Goal: Information Seeking & Learning: Find specific fact

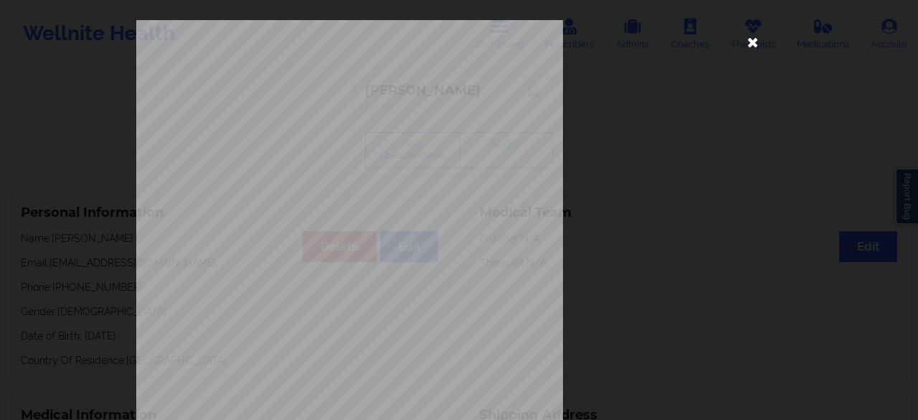
click at [754, 44] on icon at bounding box center [753, 41] width 23 height 23
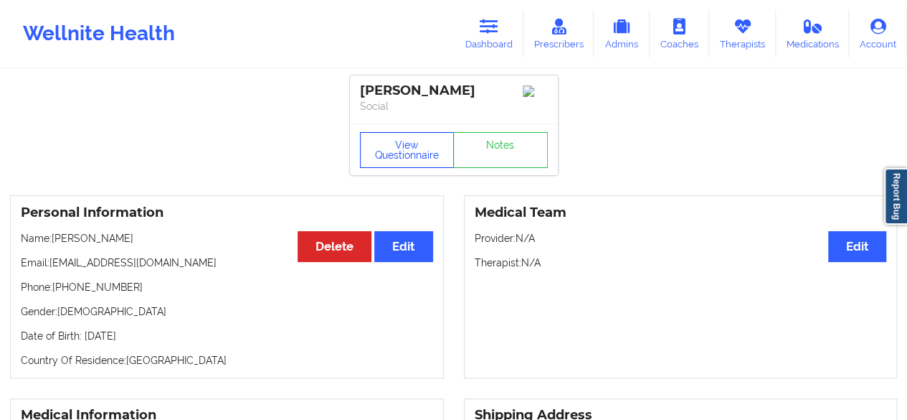
click at [418, 140] on button "View Questionnaire" at bounding box center [407, 150] width 95 height 36
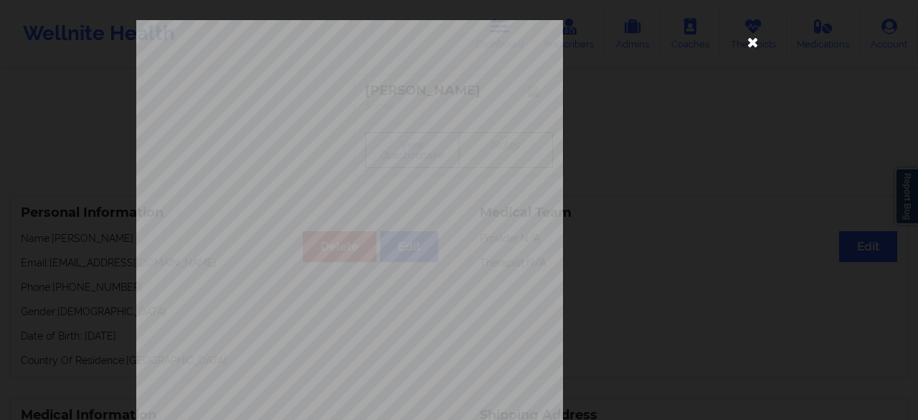
click at [752, 45] on icon at bounding box center [753, 41] width 23 height 23
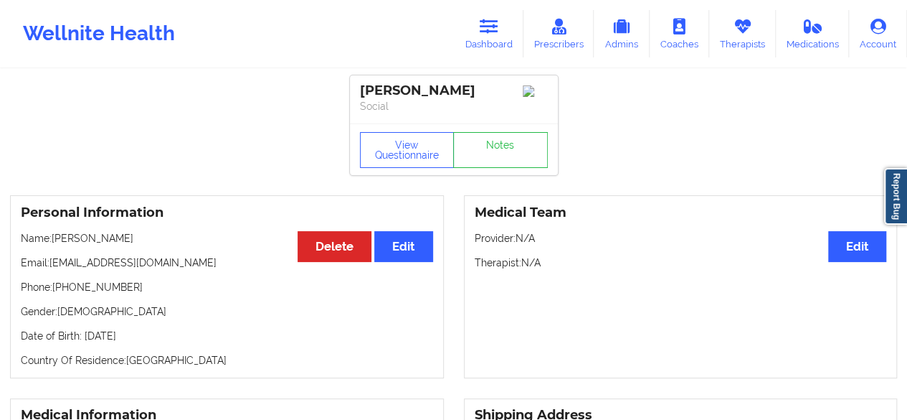
click at [280, 256] on div "Personal Information Edit Delete Name: Christopher Otule Email: cotule04@gmail.…" at bounding box center [227, 286] width 434 height 183
click at [435, 165] on button "View Questionnaire" at bounding box center [407, 150] width 95 height 36
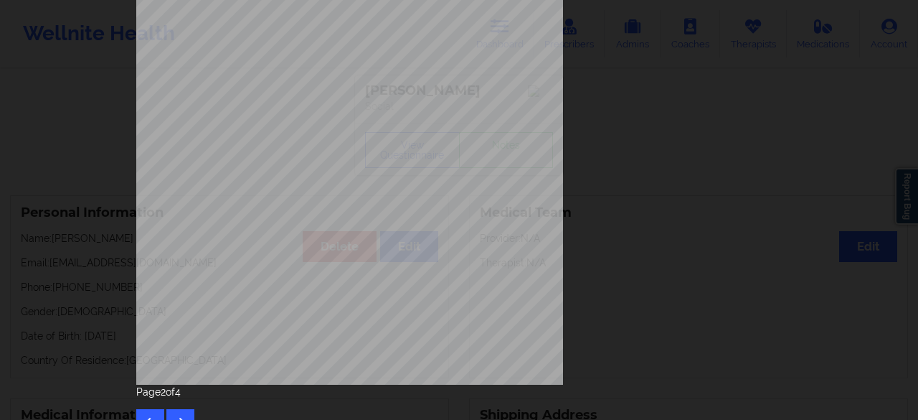
scroll to position [264, 0]
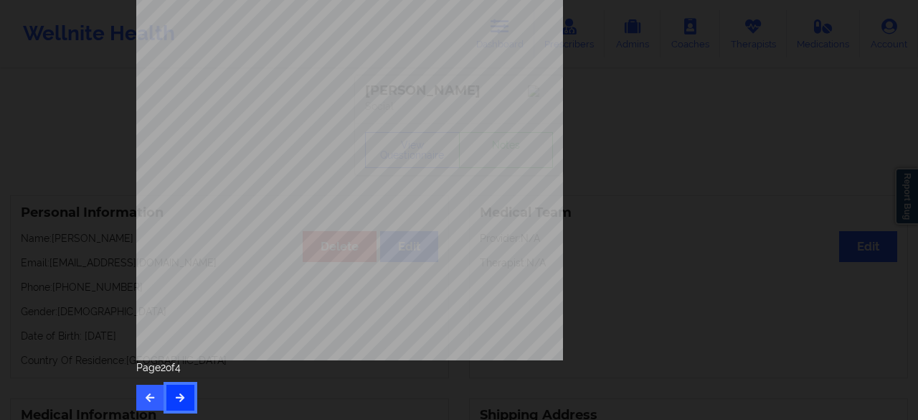
click at [180, 390] on button "button" at bounding box center [180, 397] width 28 height 26
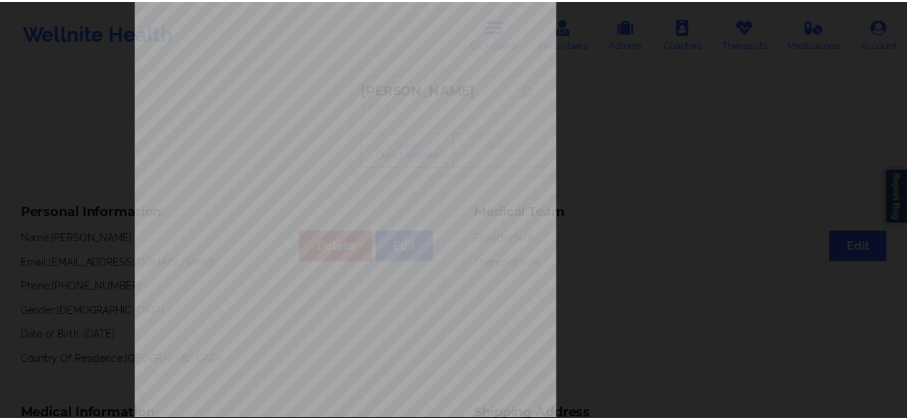
scroll to position [0, 0]
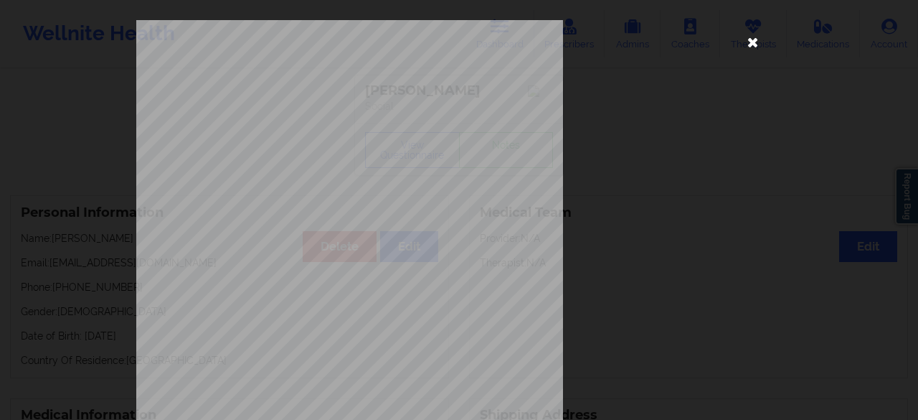
click at [750, 43] on icon at bounding box center [753, 41] width 23 height 23
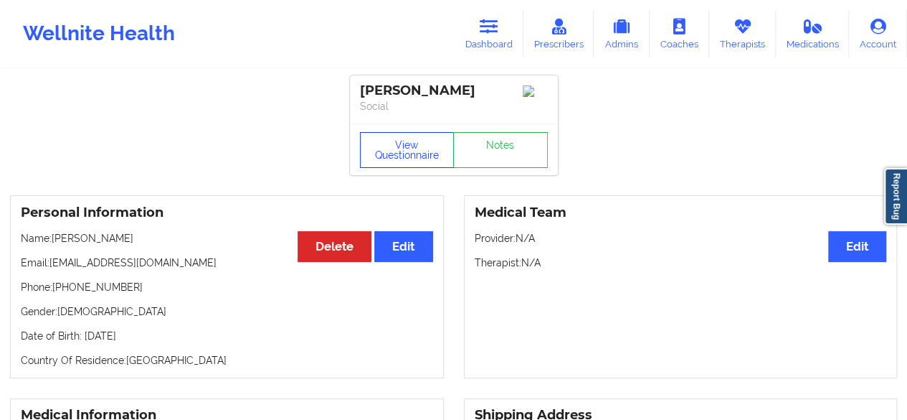
click at [372, 136] on button "View Questionnaire" at bounding box center [407, 150] width 95 height 36
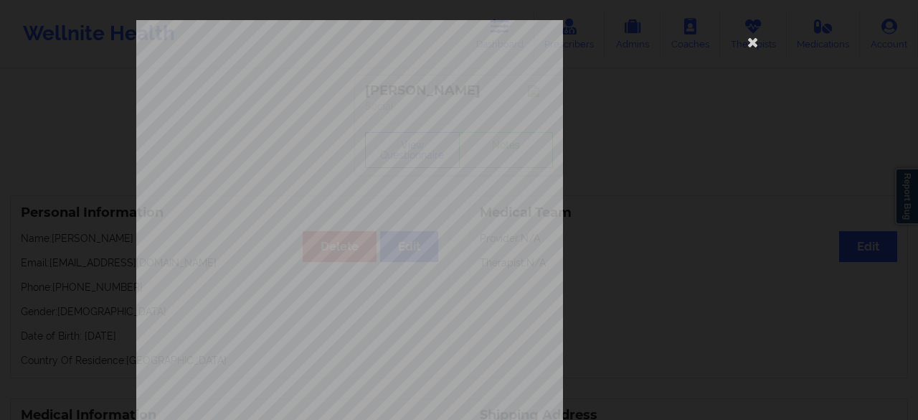
click at [638, 249] on div "commercial Insurance Member ID for patient 987519759 Insurance company name det…" at bounding box center [458, 322] width 645 height 604
click at [757, 45] on icon at bounding box center [753, 41] width 23 height 23
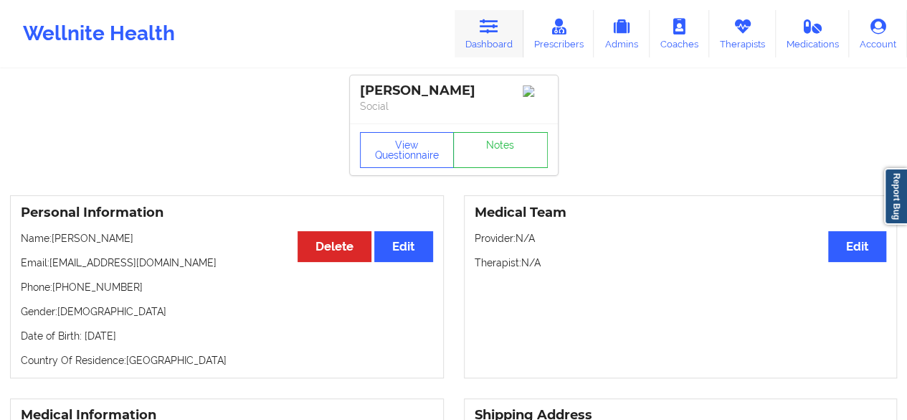
click at [503, 29] on link "Dashboard" at bounding box center [489, 33] width 69 height 47
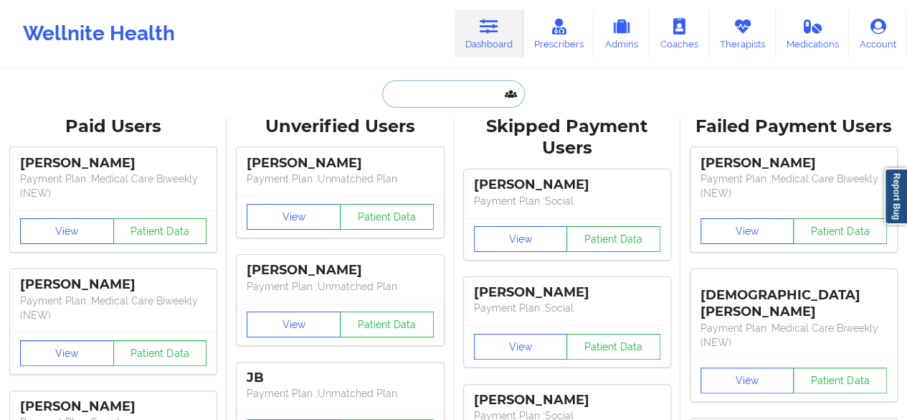
click at [455, 88] on input "text" at bounding box center [453, 93] width 142 height 27
paste input "[PERSON_NAME]"
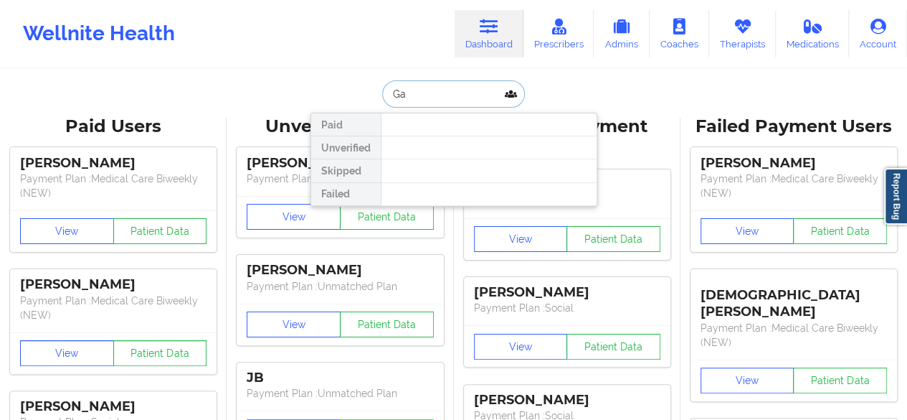
type input "G"
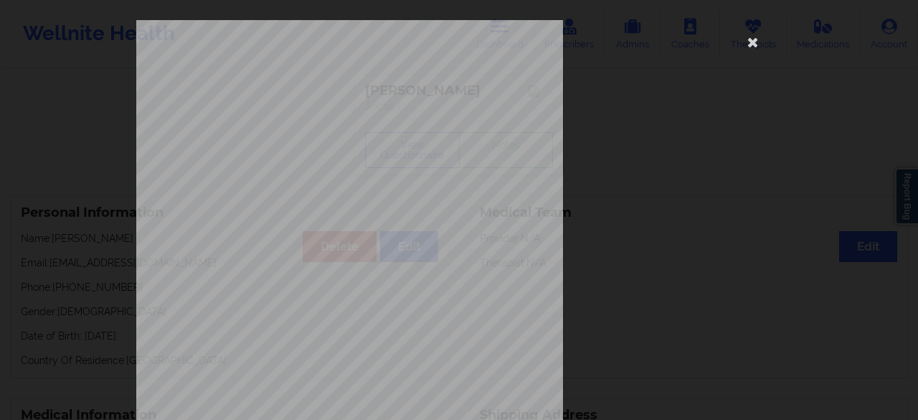
click at [753, 38] on icon at bounding box center [753, 41] width 23 height 23
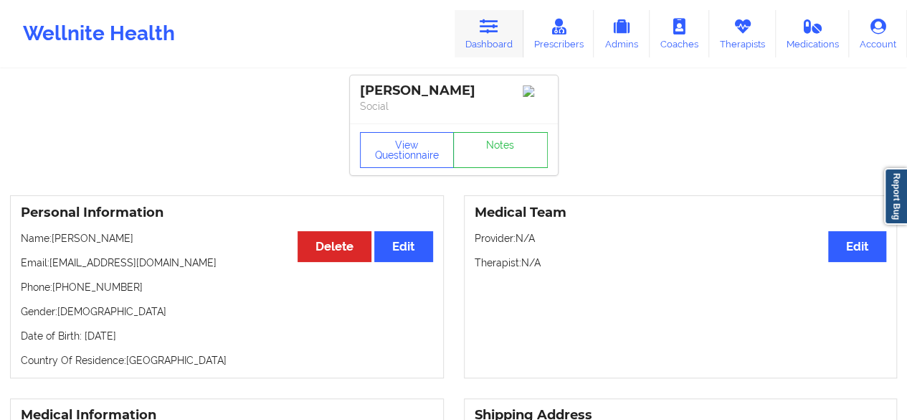
click at [502, 37] on link "Dashboard" at bounding box center [489, 33] width 69 height 47
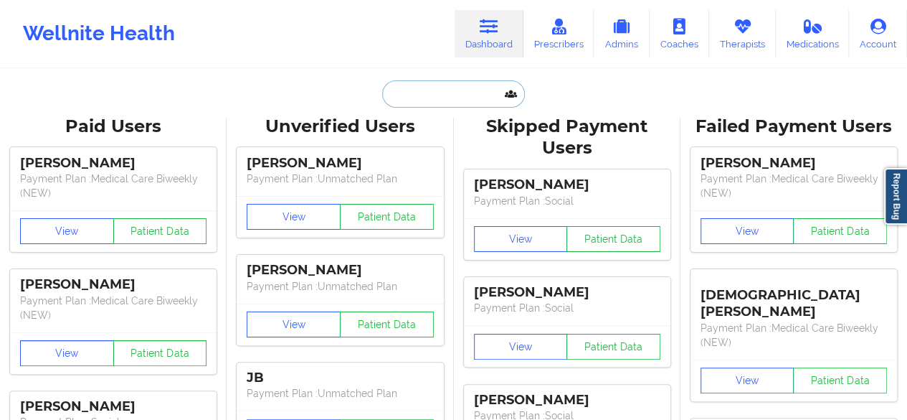
click at [439, 88] on input "text" at bounding box center [453, 93] width 142 height 27
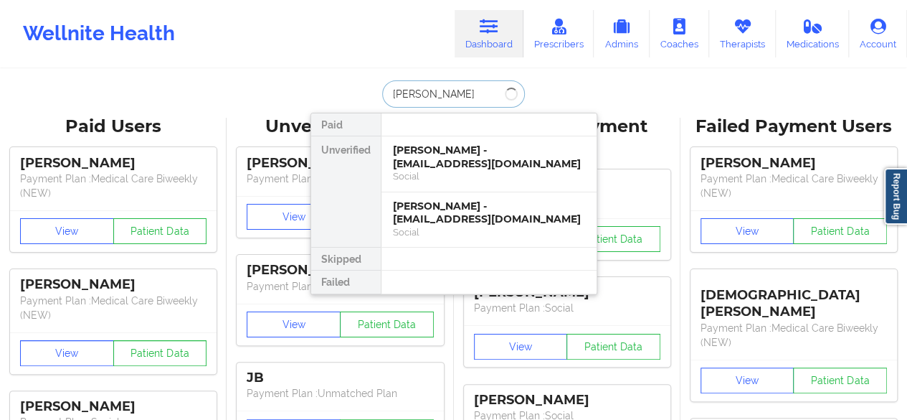
type input "[PERSON_NAME]"
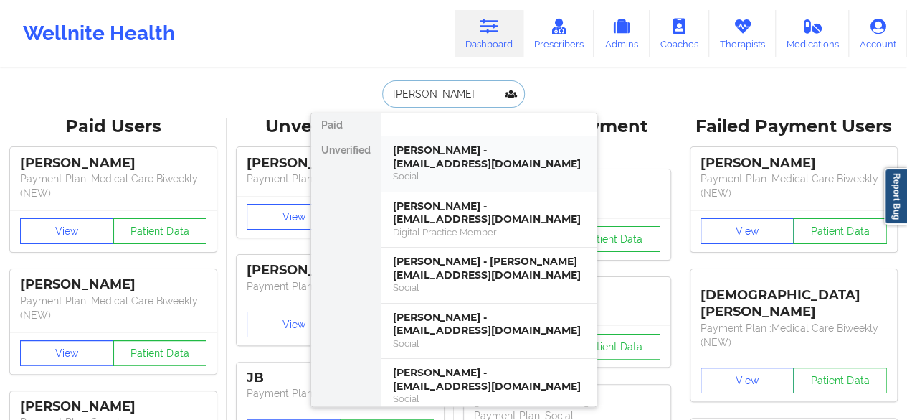
click at [529, 163] on div "[PERSON_NAME] - [EMAIL_ADDRESS][DOMAIN_NAME]" at bounding box center [489, 156] width 192 height 27
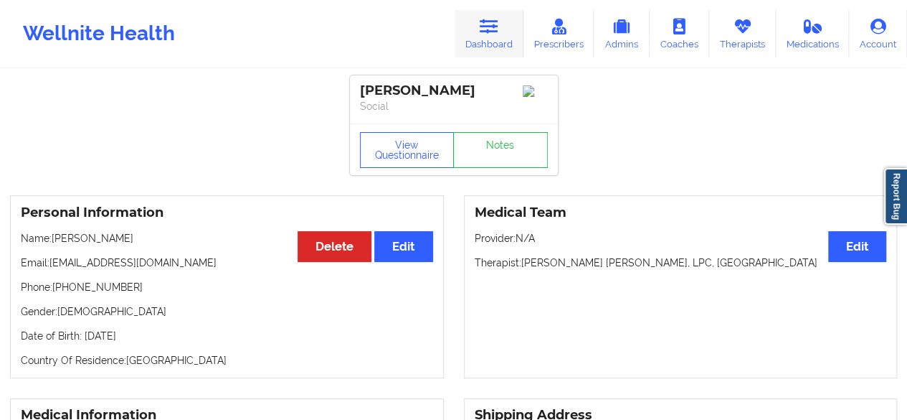
click at [498, 32] on icon at bounding box center [489, 27] width 19 height 16
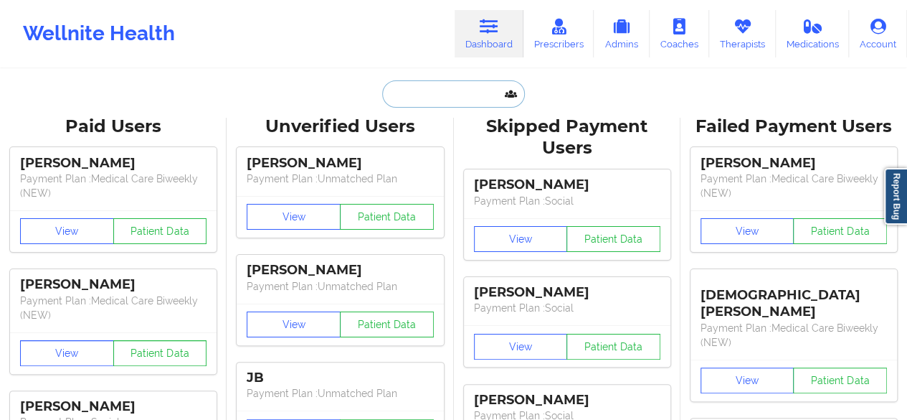
click at [459, 101] on input "text" at bounding box center [453, 93] width 142 height 27
click at [417, 96] on input "[PERSON_NAME]" at bounding box center [453, 93] width 142 height 27
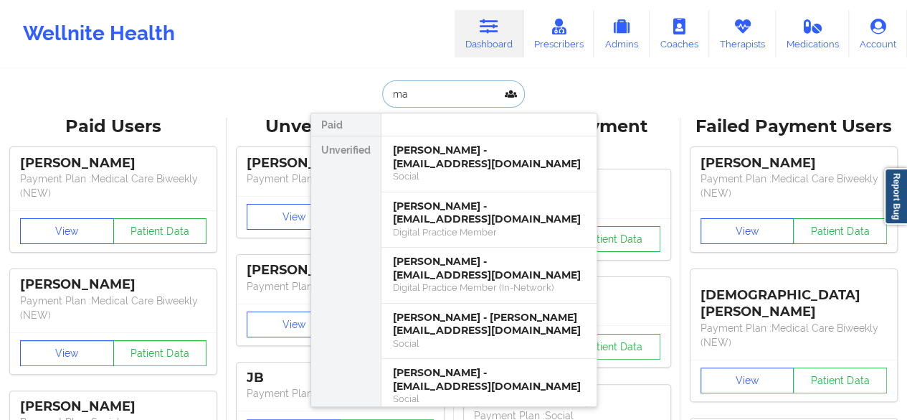
type input "m"
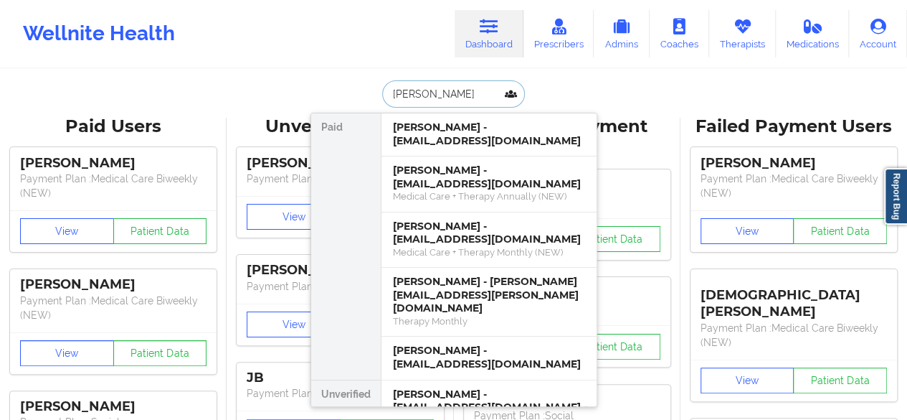
type input "[PERSON_NAME]"
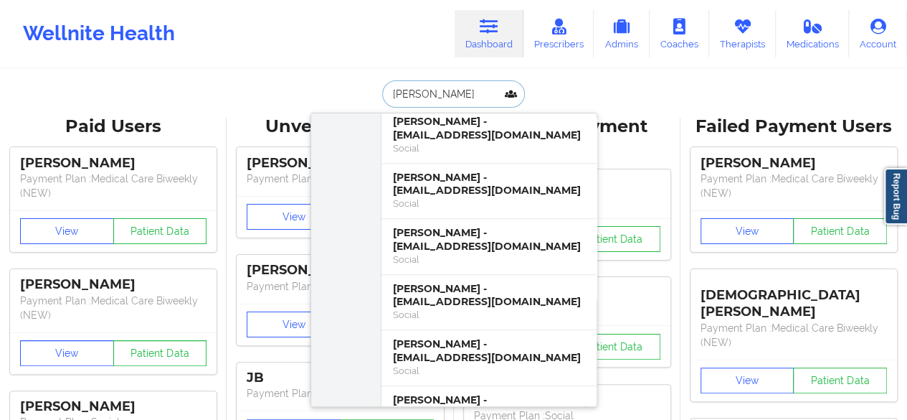
scroll to position [562, 0]
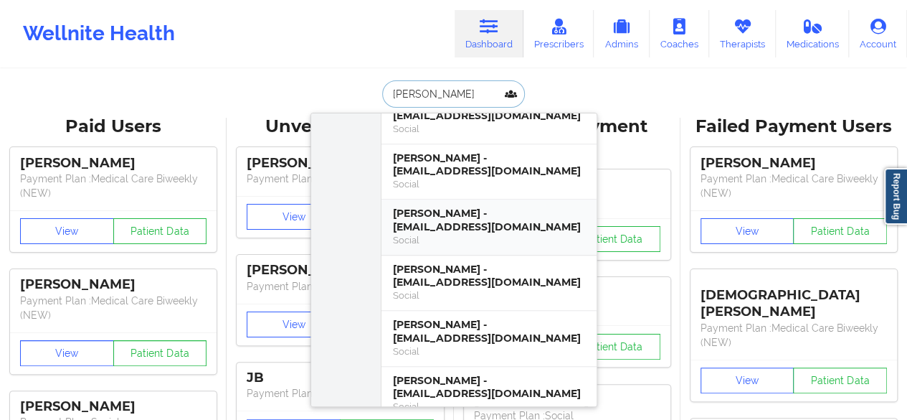
click at [524, 234] on div "Social" at bounding box center [489, 240] width 192 height 12
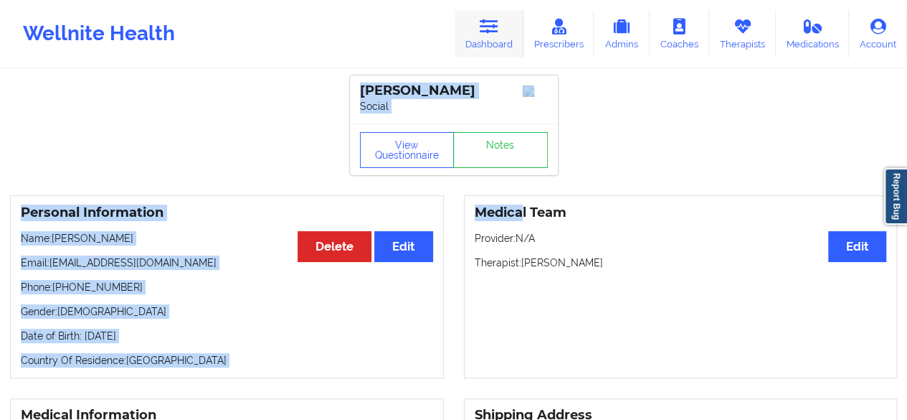
drag, startPoint x: 524, startPoint y: 191, endPoint x: 493, endPoint y: 35, distance: 158.5
click at [493, 35] on link "Dashboard" at bounding box center [489, 33] width 69 height 47
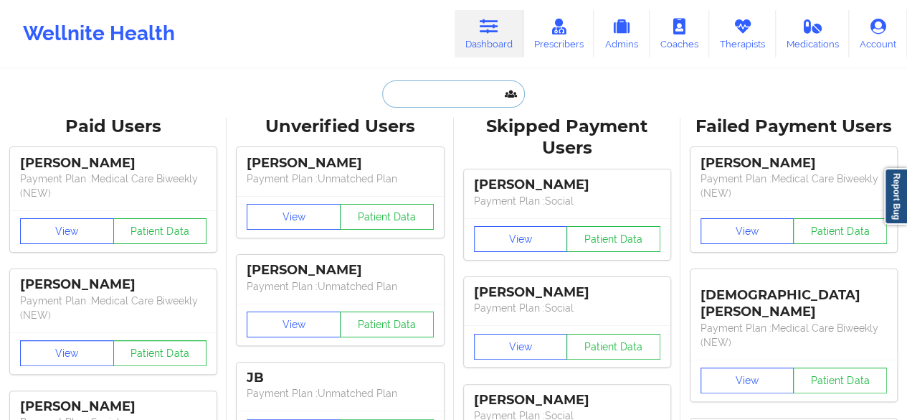
click at [449, 89] on input "text" at bounding box center [453, 93] width 142 height 27
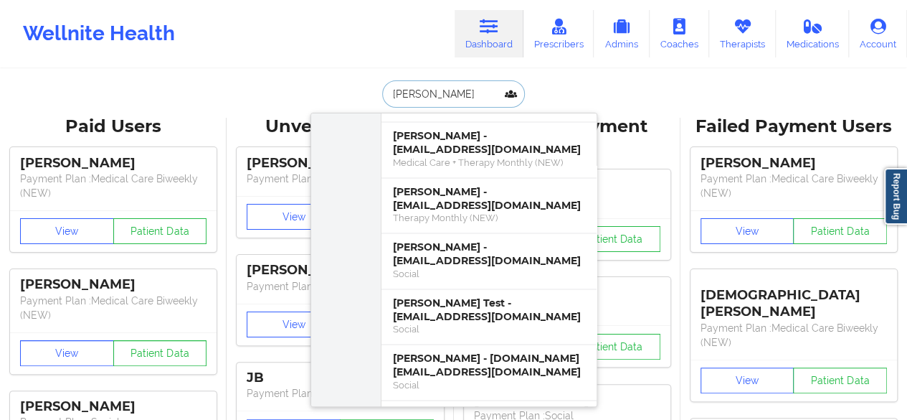
scroll to position [995, 0]
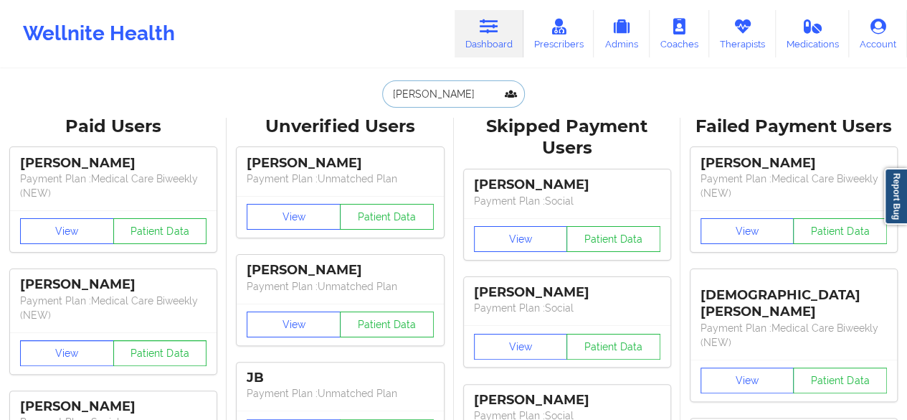
click at [445, 94] on input "[PERSON_NAME]" at bounding box center [453, 93] width 142 height 27
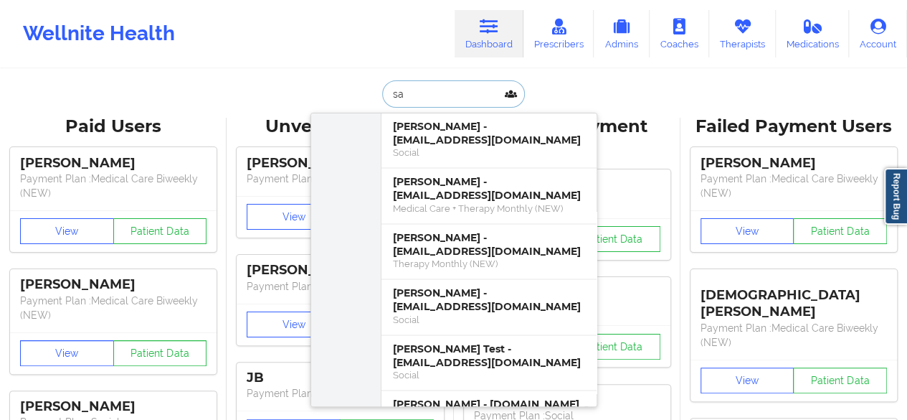
type input "s"
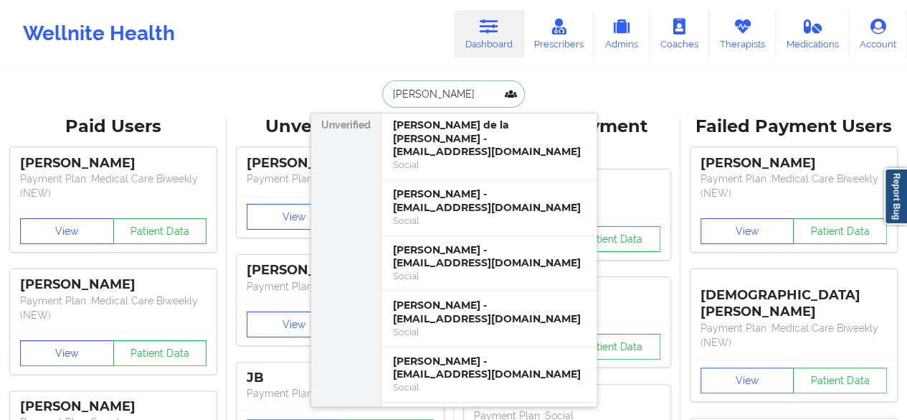
scroll to position [0, 0]
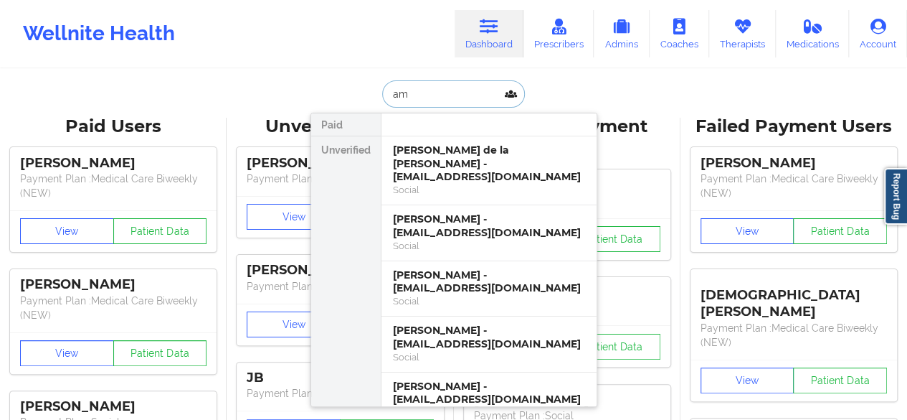
type input "a"
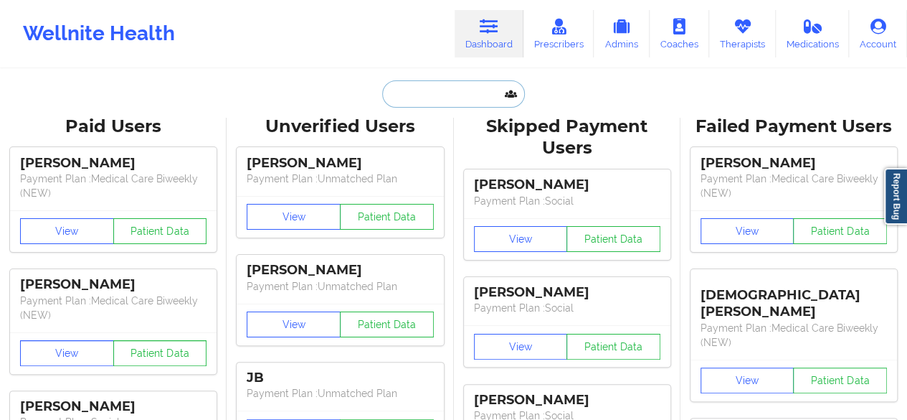
paste input "[PERSON_NAME]"
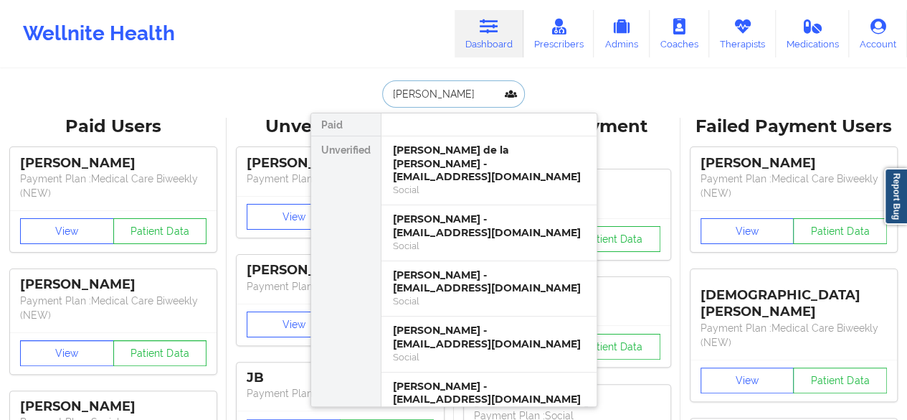
type input "[PERSON_NAME]"
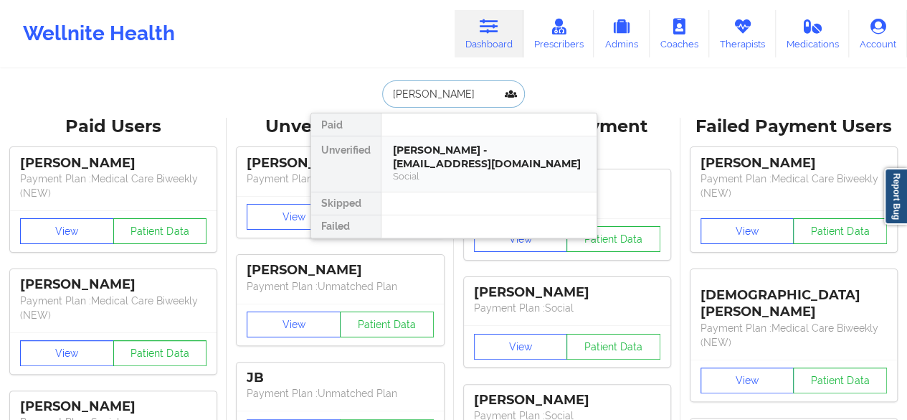
click at [433, 160] on div "[PERSON_NAME] - [EMAIL_ADDRESS][DOMAIN_NAME]" at bounding box center [489, 156] width 192 height 27
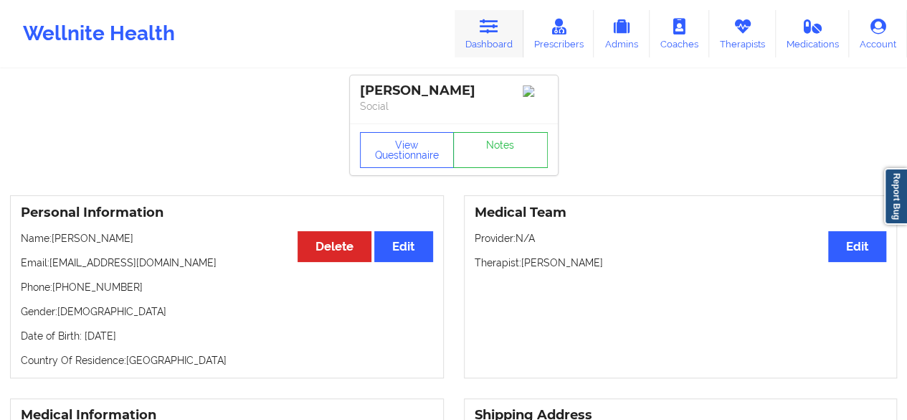
click at [489, 40] on link "Dashboard" at bounding box center [489, 33] width 69 height 47
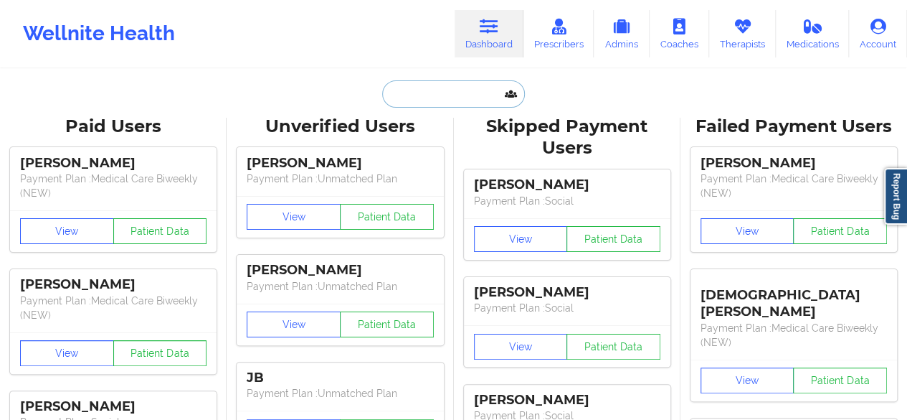
click at [435, 91] on input "text" at bounding box center [453, 93] width 142 height 27
paste input "[EMAIL_ADDRESS][DOMAIN_NAME]"
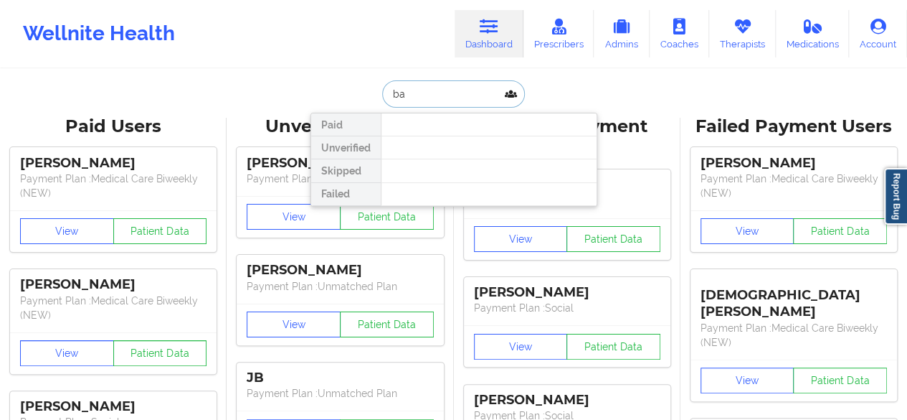
type input "b"
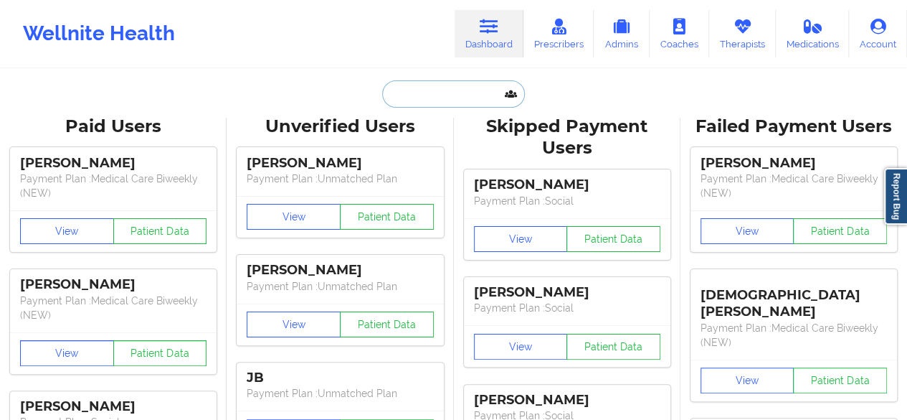
click at [435, 91] on input "text" at bounding box center [453, 93] width 142 height 27
click at [391, 100] on input "text" at bounding box center [453, 93] width 142 height 27
paste input "[PERSON_NAME]"
type input "[PERSON_NAME]"
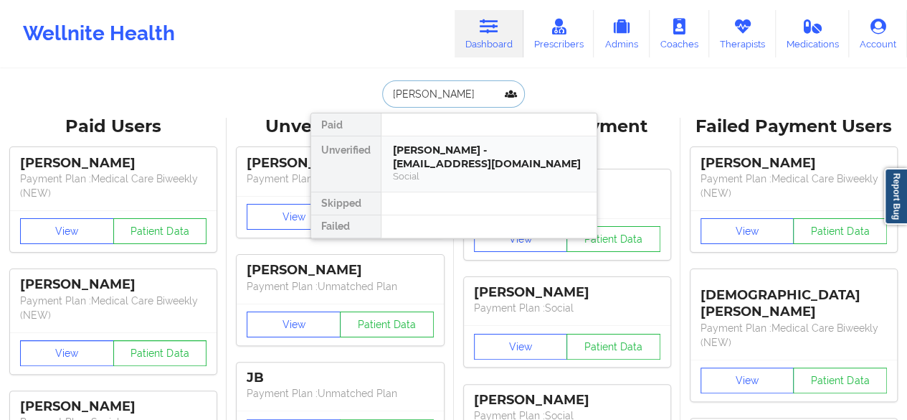
click at [423, 156] on div "[PERSON_NAME] - [EMAIL_ADDRESS][DOMAIN_NAME]" at bounding box center [489, 156] width 192 height 27
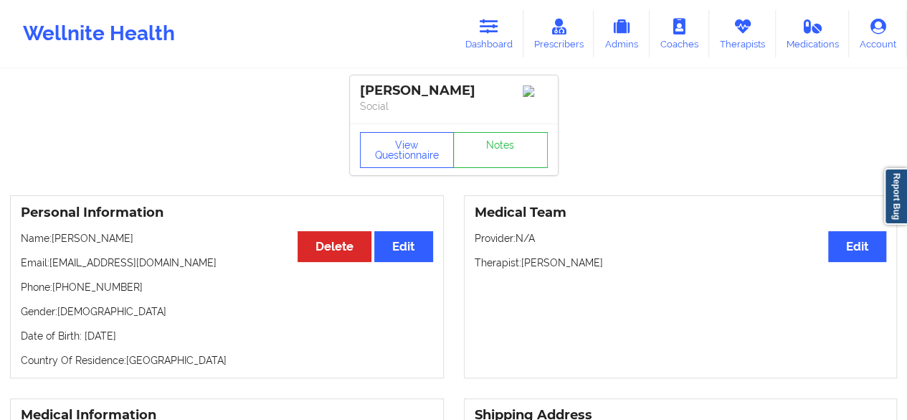
scroll to position [8, 0]
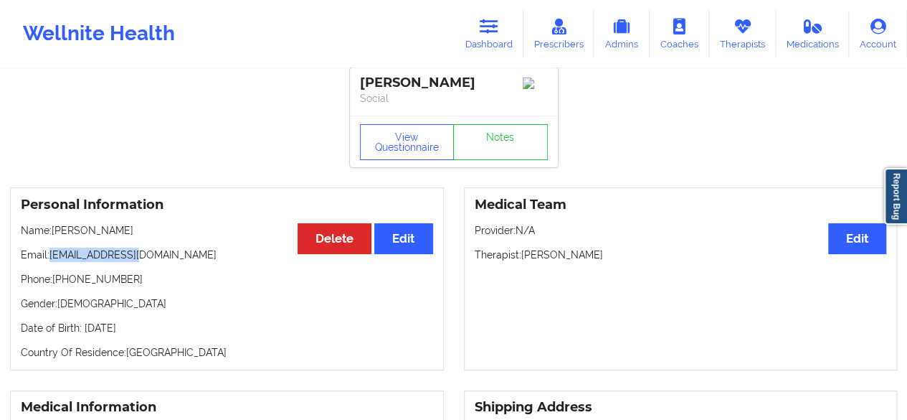
drag, startPoint x: 52, startPoint y: 257, endPoint x: 171, endPoint y: 262, distance: 119.2
click at [171, 262] on p "Email: [EMAIL_ADDRESS][DOMAIN_NAME]" at bounding box center [227, 254] width 412 height 14
copy p "[EMAIL_ADDRESS][DOMAIN_NAME]"
click at [489, 38] on link "Dashboard" at bounding box center [489, 33] width 69 height 47
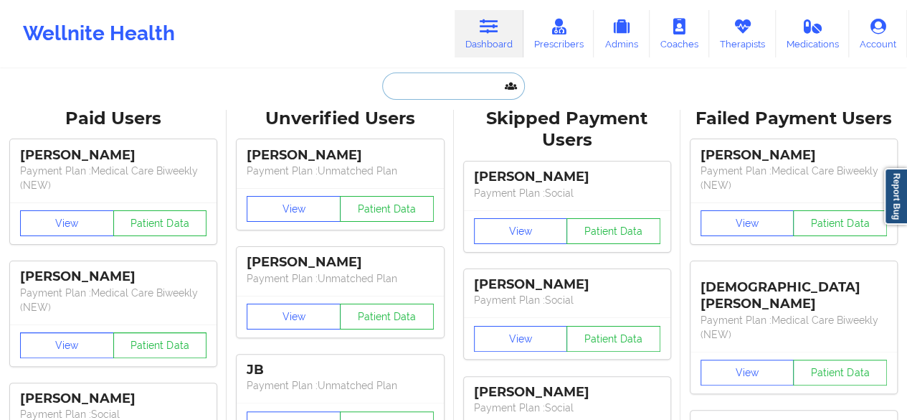
click at [475, 72] on input "text" at bounding box center [453, 85] width 142 height 27
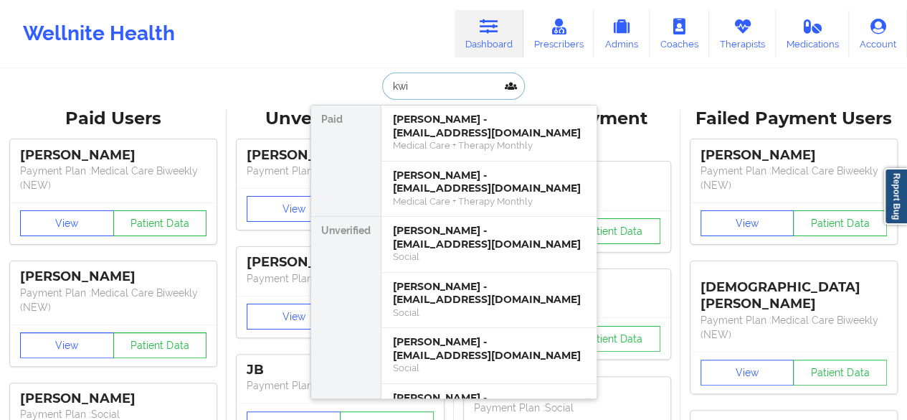
type input "kwia"
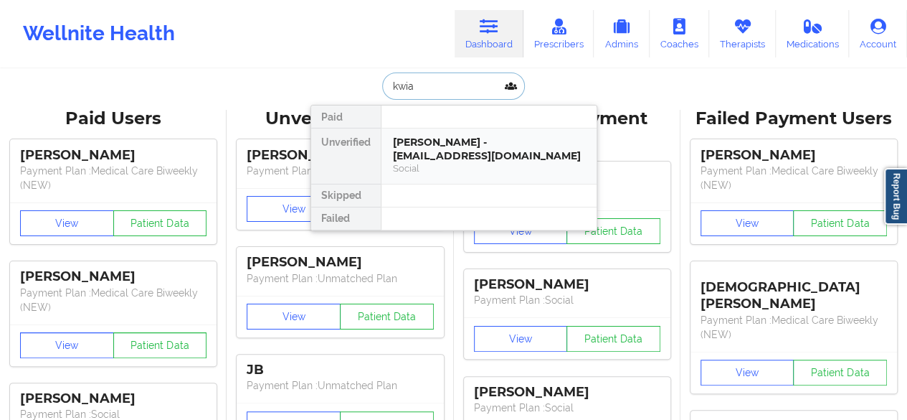
click at [485, 162] on div "Social" at bounding box center [489, 168] width 192 height 12
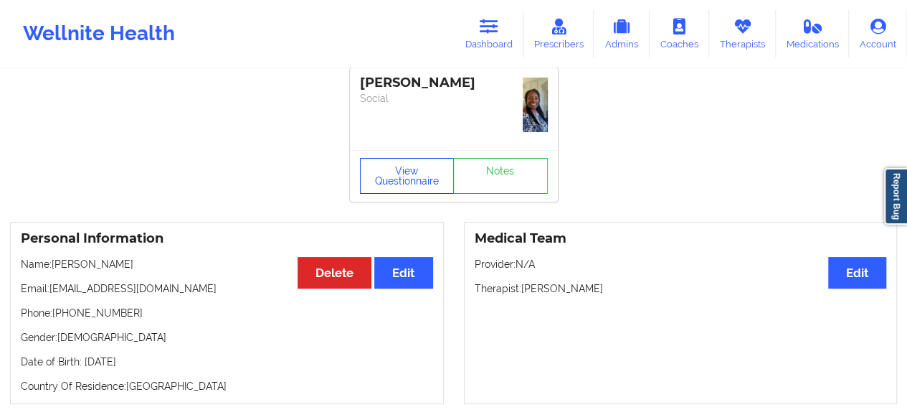
click at [415, 170] on button "View Questionnaire" at bounding box center [407, 176] width 95 height 36
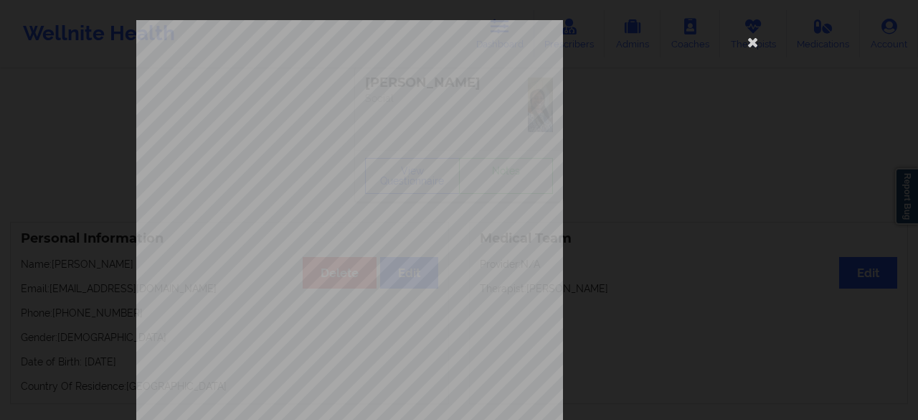
click at [714, 156] on div "[STREET_ADDRESS] What state do you live in ? [US_STATE] Full Name [PERSON_NAME]…" at bounding box center [458, 322] width 645 height 604
click at [744, 44] on icon at bounding box center [753, 41] width 23 height 23
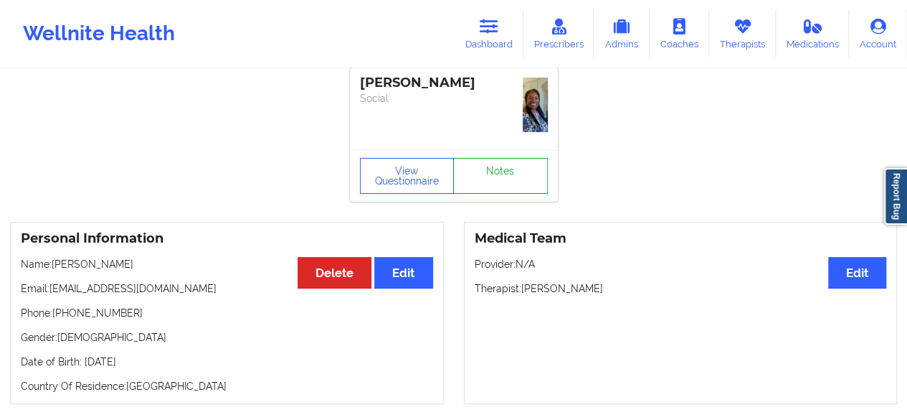
click at [519, 180] on link "Notes" at bounding box center [500, 176] width 95 height 36
drag, startPoint x: 522, startPoint y: 290, endPoint x: 622, endPoint y: 294, distance: 99.8
click at [622, 294] on p "Therapist: [PERSON_NAME]" at bounding box center [681, 287] width 412 height 14
copy p "[PERSON_NAME]"
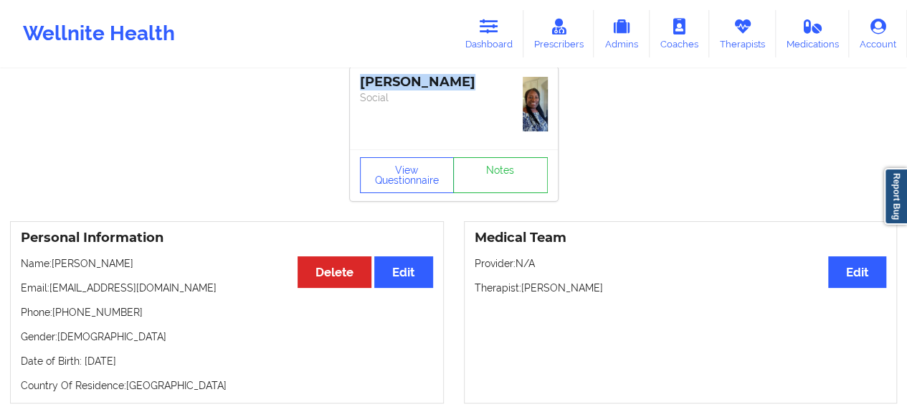
drag, startPoint x: 360, startPoint y: 83, endPoint x: 478, endPoint y: 87, distance: 117.7
click at [478, 87] on div "[PERSON_NAME]" at bounding box center [454, 82] width 188 height 16
copy div "Kwian Thornes"
